Goal: Navigation & Orientation: Find specific page/section

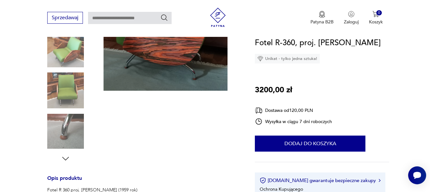
scroll to position [96, 0]
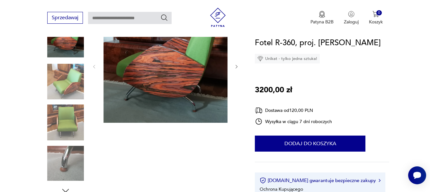
click at [69, 76] on img at bounding box center [65, 82] width 37 height 37
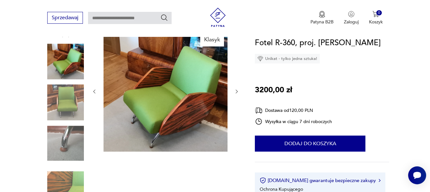
scroll to position [64, 0]
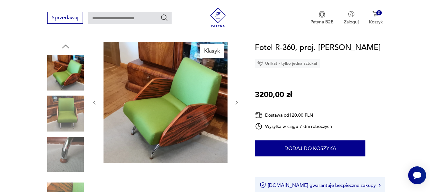
click at [69, 162] on img at bounding box center [65, 154] width 37 height 37
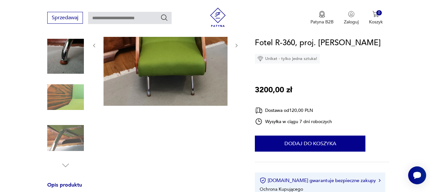
scroll to position [161, 0]
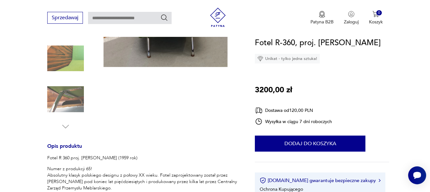
click at [69, 63] on img at bounding box center [65, 58] width 37 height 37
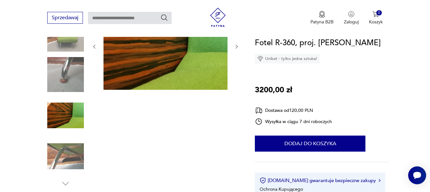
scroll to position [111, 0]
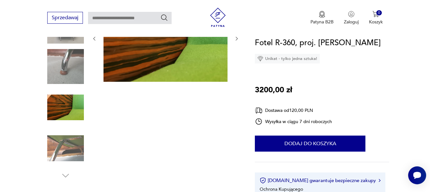
click at [77, 139] on img at bounding box center [65, 148] width 37 height 37
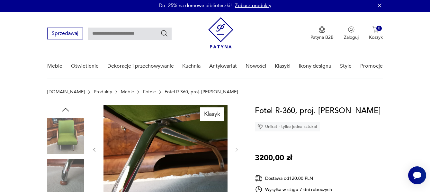
scroll to position [0, 0]
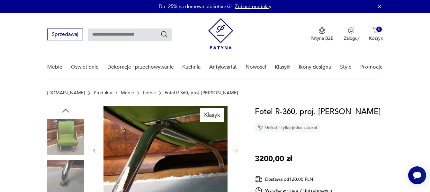
click at [66, 109] on icon "button" at bounding box center [65, 111] width 7 height 4
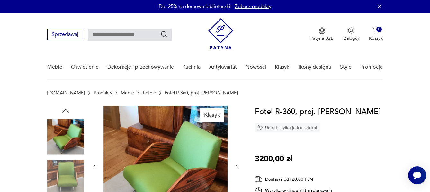
click at [72, 134] on img at bounding box center [65, 137] width 37 height 37
click at [68, 171] on img at bounding box center [65, 178] width 37 height 37
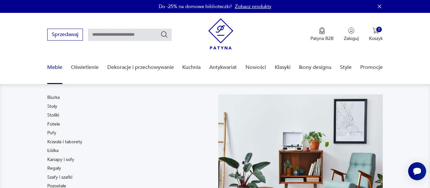
click at [52, 66] on link "Meble" at bounding box center [54, 67] width 15 height 25
